Goal: Ask a question

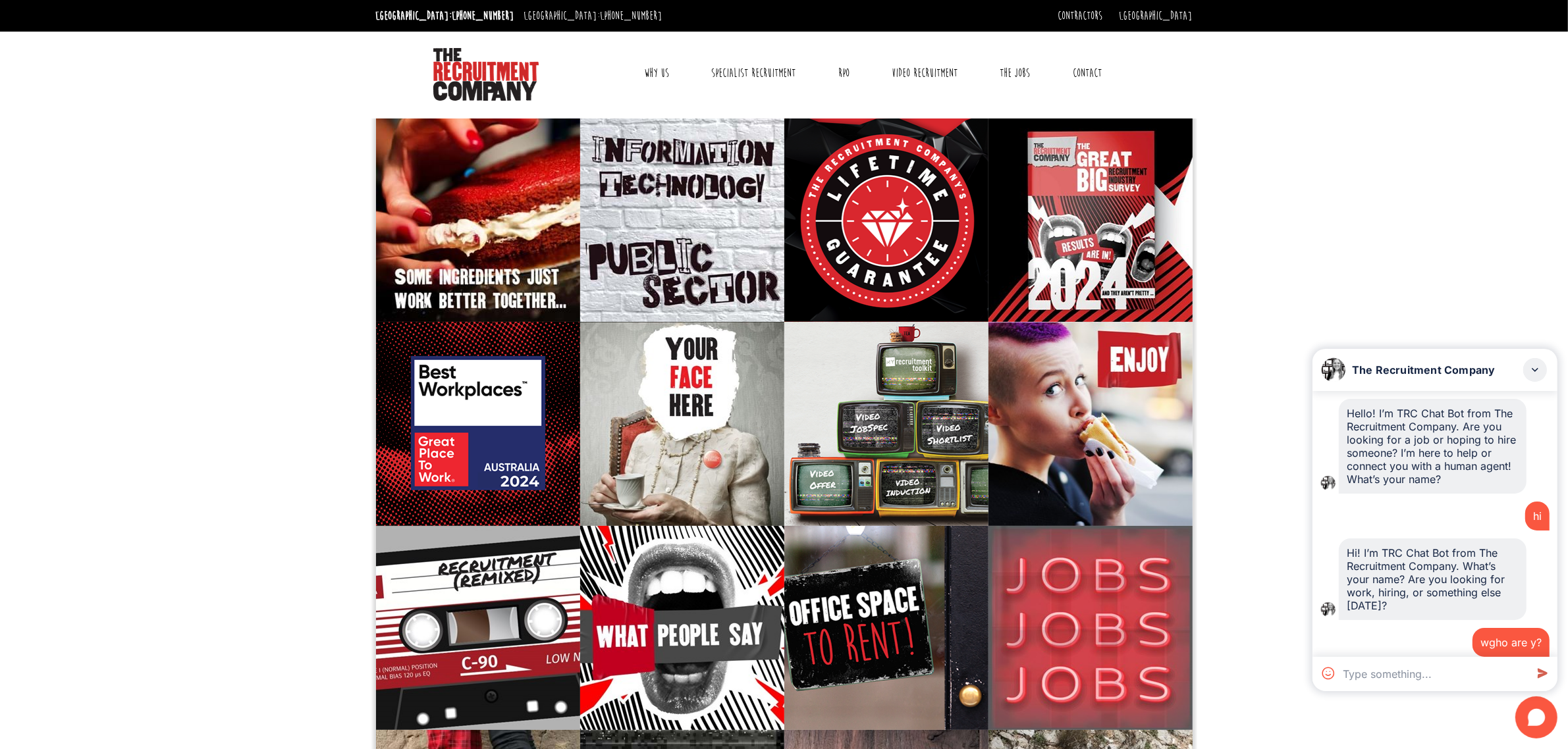
scroll to position [463, 0]
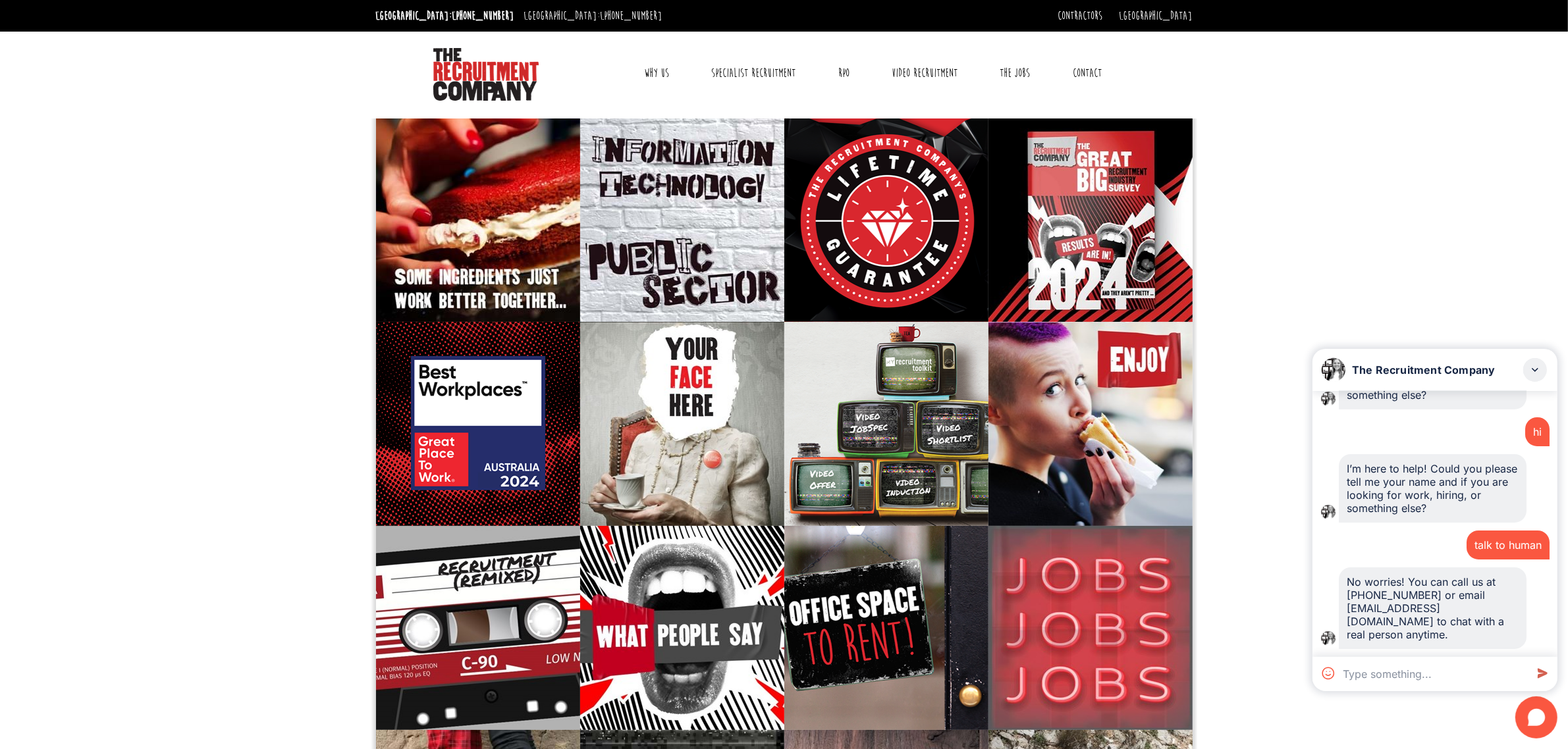
click at [1423, 667] on textarea at bounding box center [1431, 674] width 188 height 34
paste textarea "Dear [PERSON_NAME], Myself [PERSON_NAME], Overall 15+ years of experience, with…"
type textarea "Dear [PERSON_NAME], Myself [PERSON_NAME], Overall 15+ years of experience, with…"
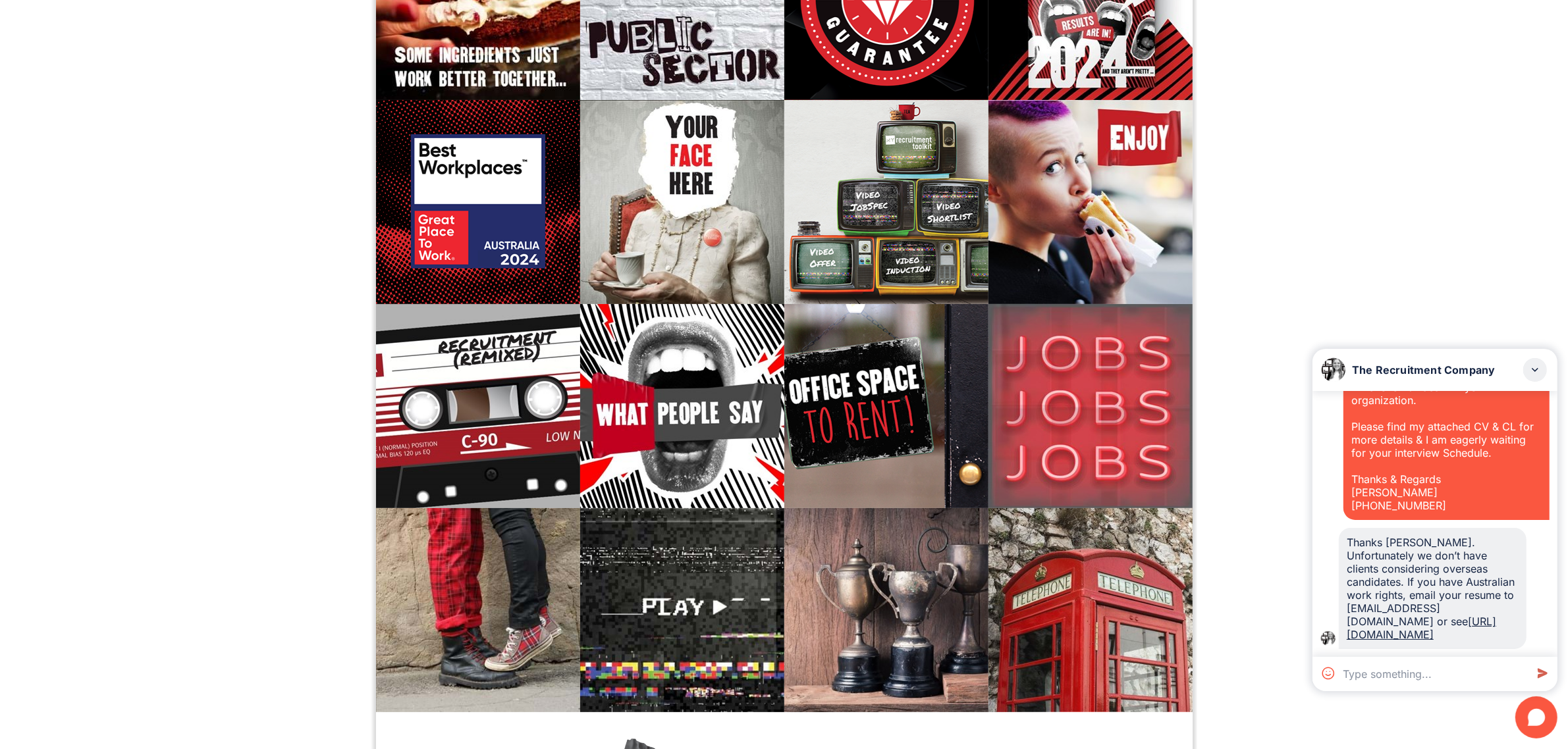
scroll to position [972, 0]
click at [1400, 676] on textarea at bounding box center [1431, 674] width 188 height 34
paste textarea "Hello, My name is [PERSON_NAME]. I am a Junior Business & Data Analyst with ove…"
type textarea "Hello, My name is [PERSON_NAME]. I am a Junior Business & Data Analyst with ove…"
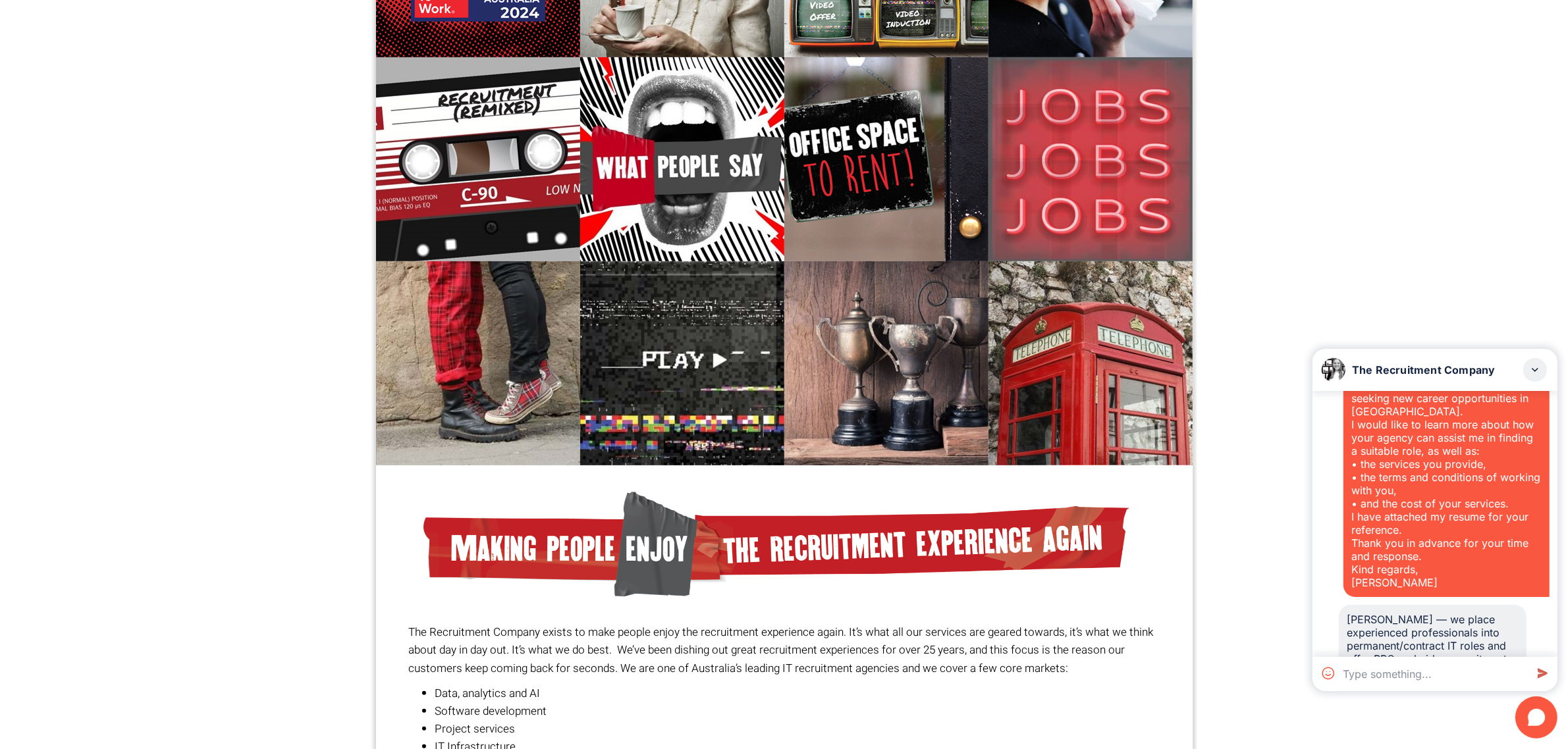
scroll to position [1439, 0]
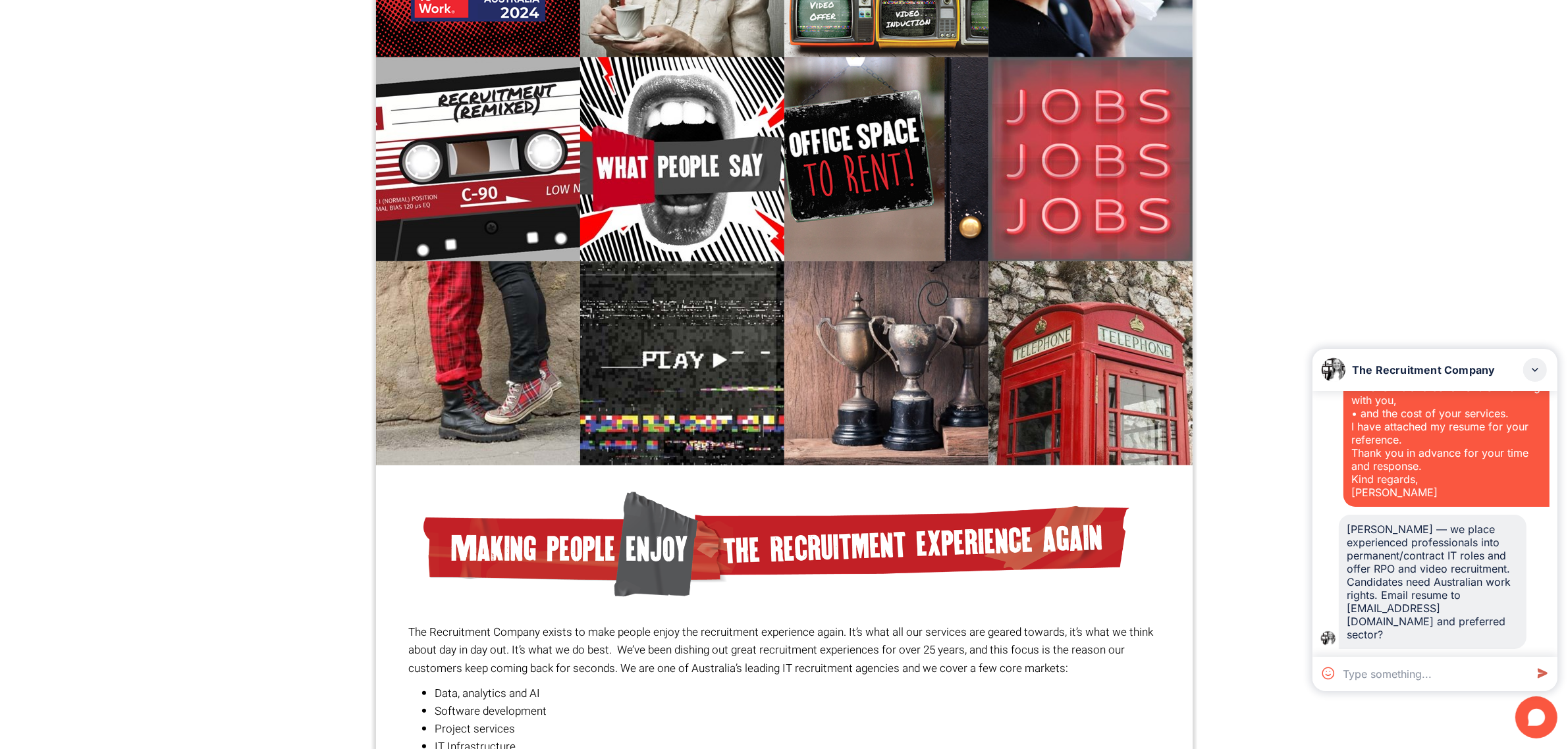
click at [1415, 667] on textarea at bounding box center [1431, 674] width 188 height 34
paste textarea "Hi I am moving to [GEOGRAPHIC_DATA] [DATE] on a working holiday visa and lookin…"
type textarea "Hi I am moving to [GEOGRAPHIC_DATA] [DATE] on a working holiday visa and lookin…"
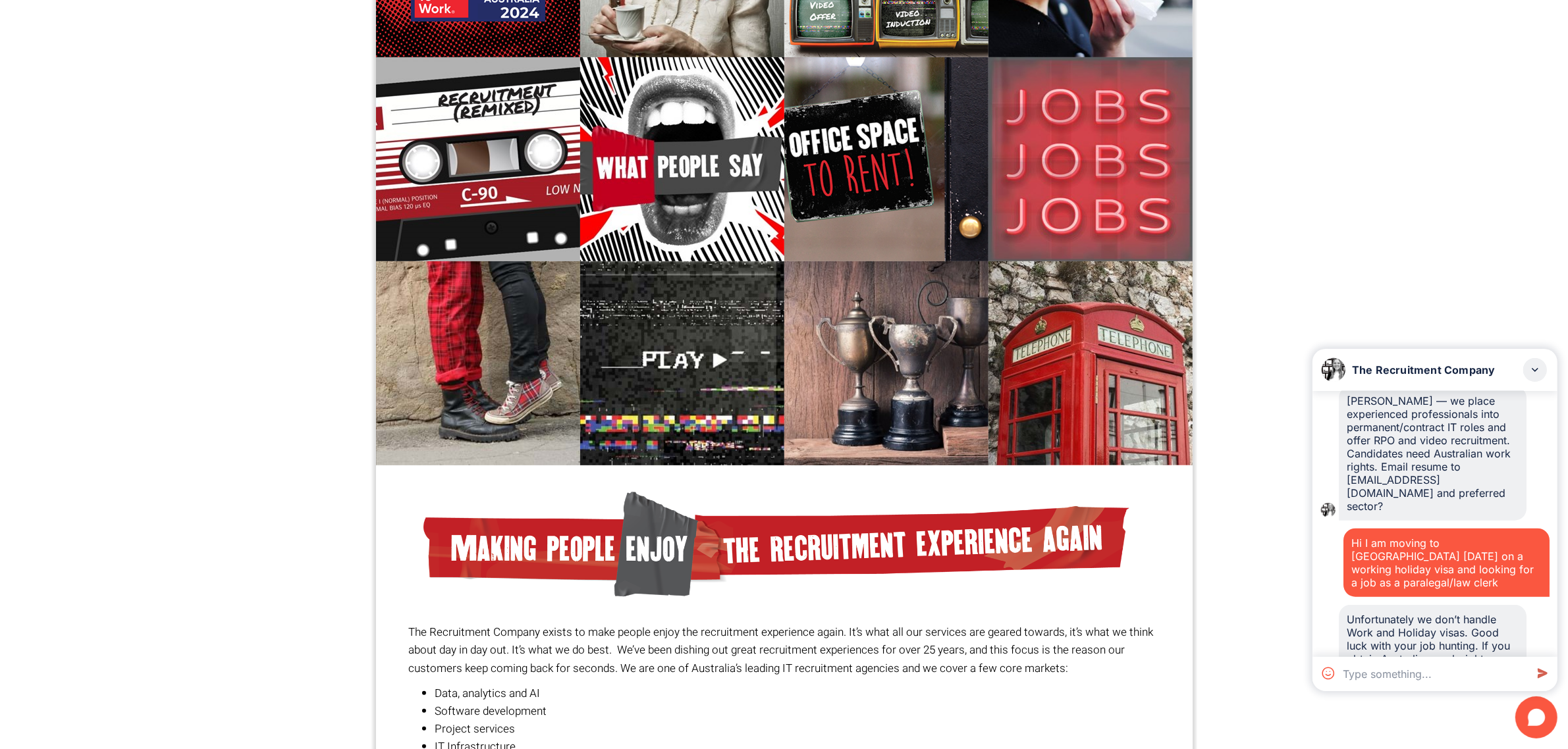
scroll to position [1633, 0]
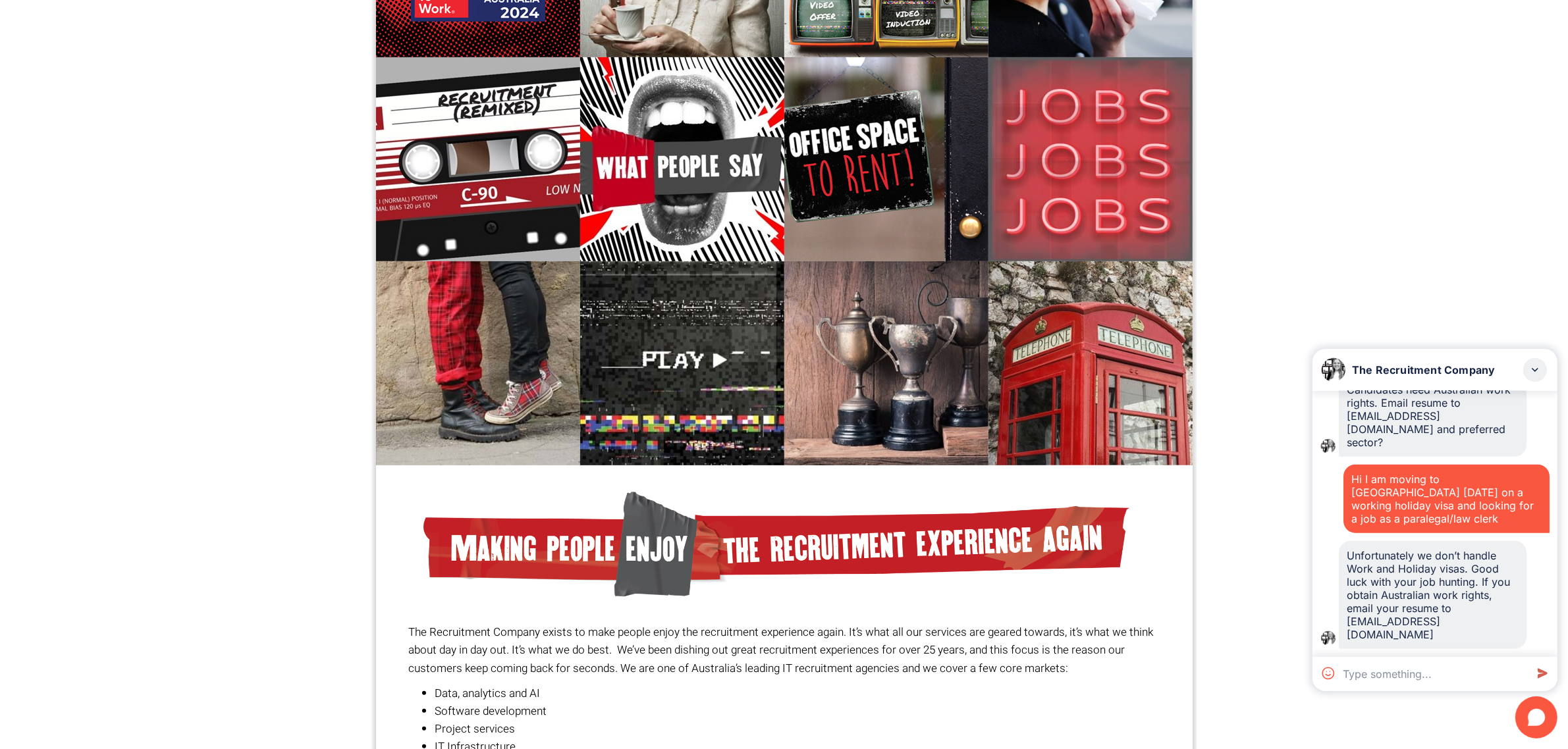
click at [1385, 665] on textarea at bounding box center [1431, 674] width 188 height 34
paste textarea "Message: Hello! My name is [PERSON_NAME], I am visitng from the [GEOGRAPHIC_DAT…"
type textarea "Message: Hello! My name is [PERSON_NAME], I am visitng from the [GEOGRAPHIC_DAT…"
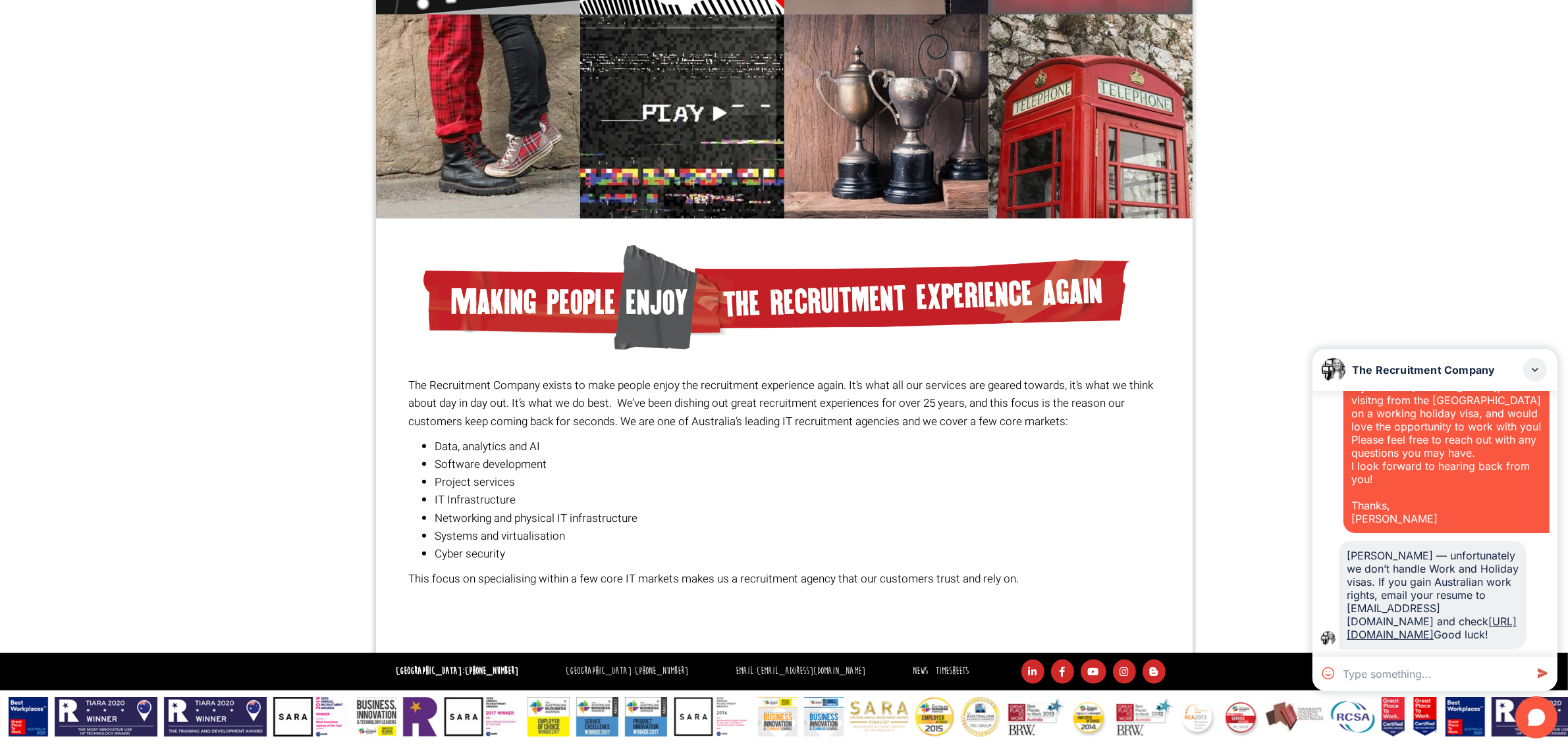
scroll to position [1956, 0]
